Goal: Task Accomplishment & Management: Use online tool/utility

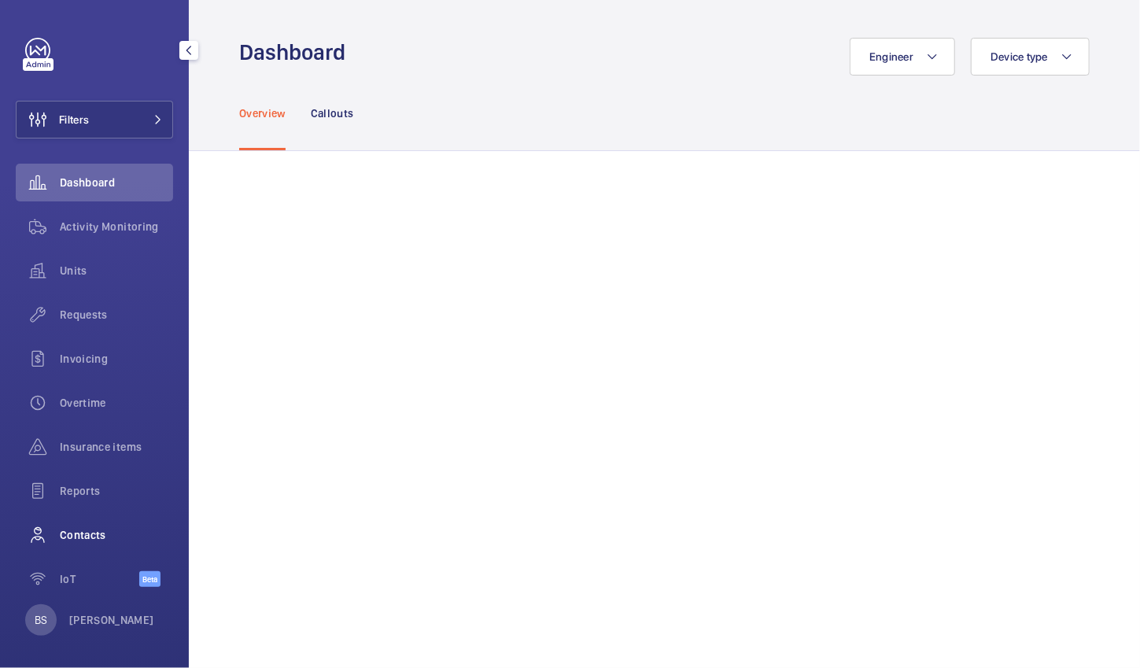
click at [114, 445] on div "Contacts" at bounding box center [94, 535] width 157 height 38
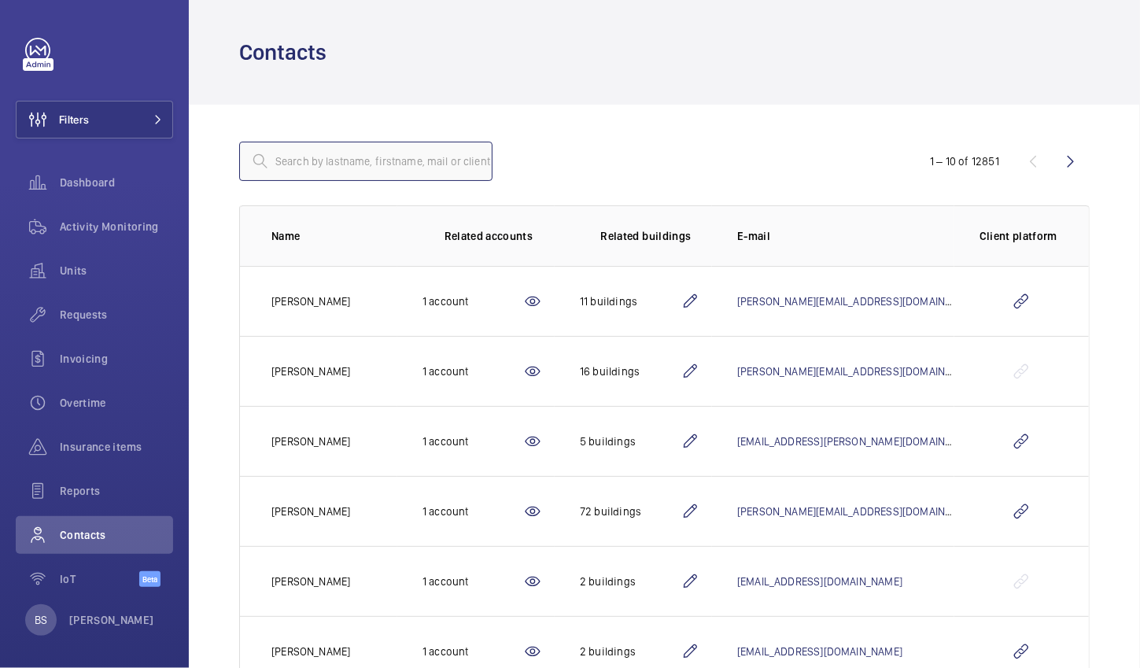
click at [327, 173] on input "text" at bounding box center [365, 161] width 253 height 39
type input "uclh"
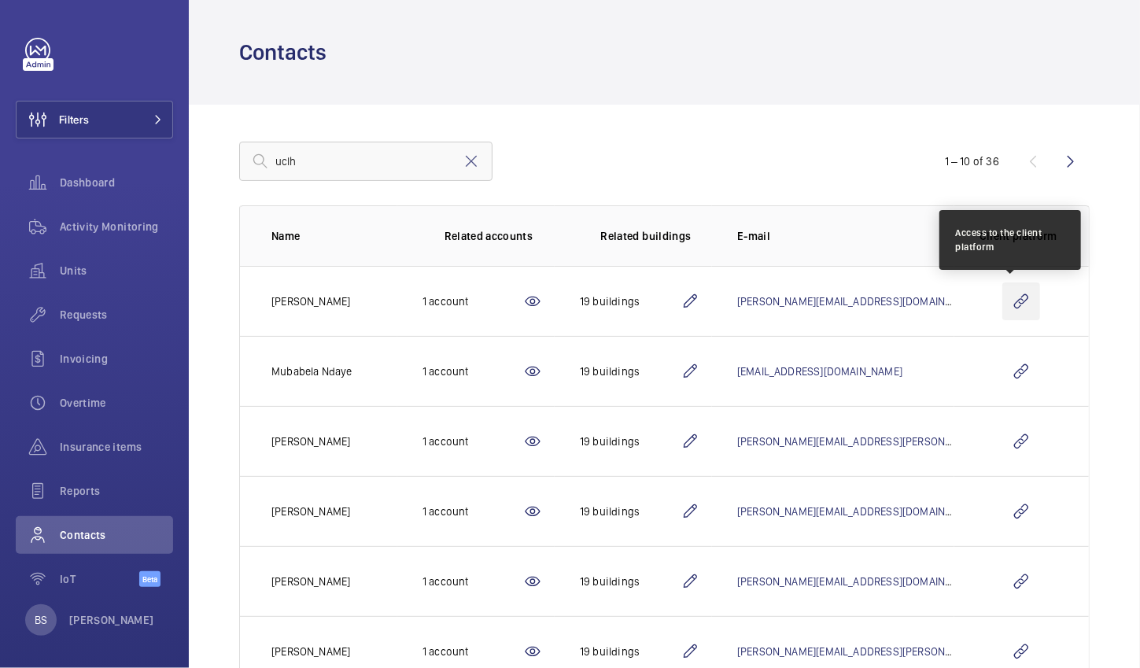
click at [963, 295] on wm-front-icon-button at bounding box center [1022, 302] width 38 height 38
